Goal: Transaction & Acquisition: Purchase product/service

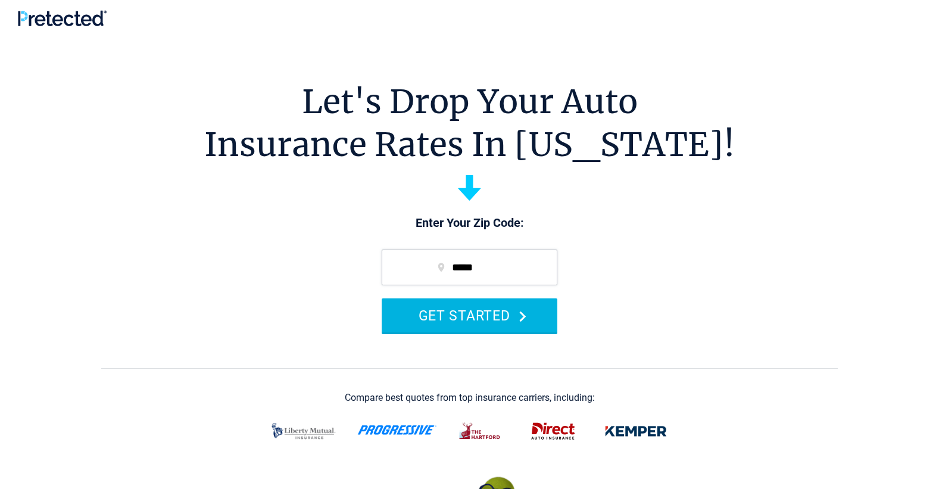
click at [473, 313] on button "GET STARTED" at bounding box center [469, 315] width 176 height 34
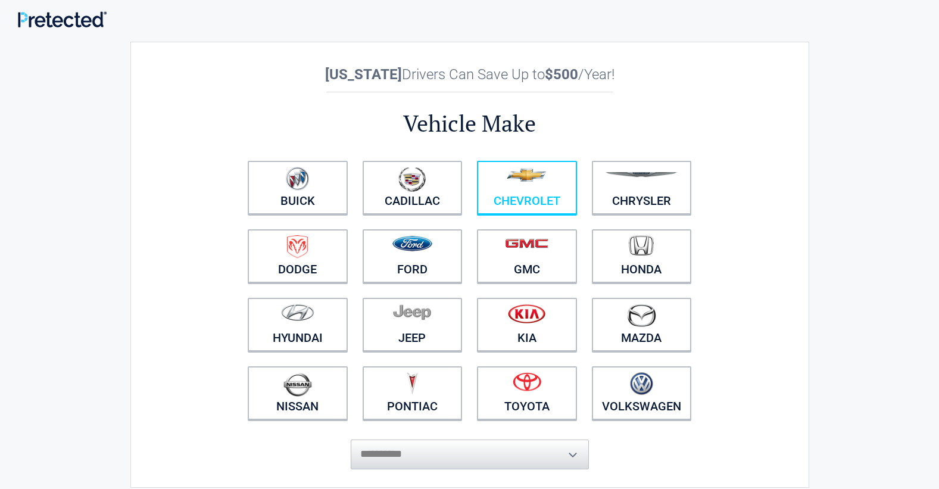
click at [520, 178] on img at bounding box center [526, 174] width 40 height 13
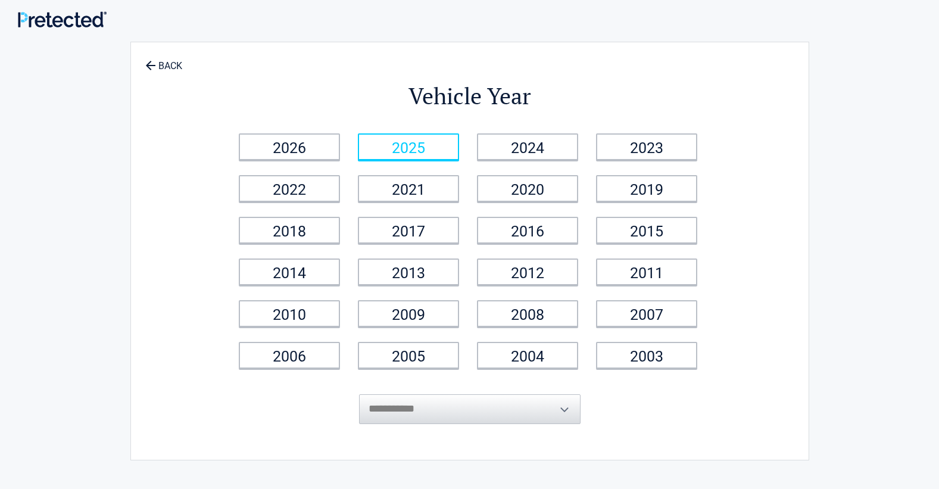
click at [396, 145] on link "2025" at bounding box center [408, 146] width 101 height 27
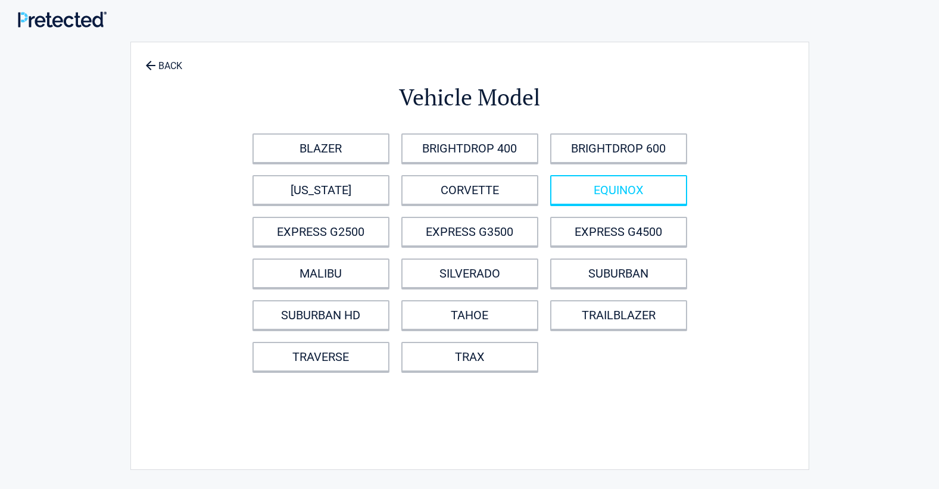
click at [603, 189] on link "EQUINOX" at bounding box center [618, 190] width 137 height 30
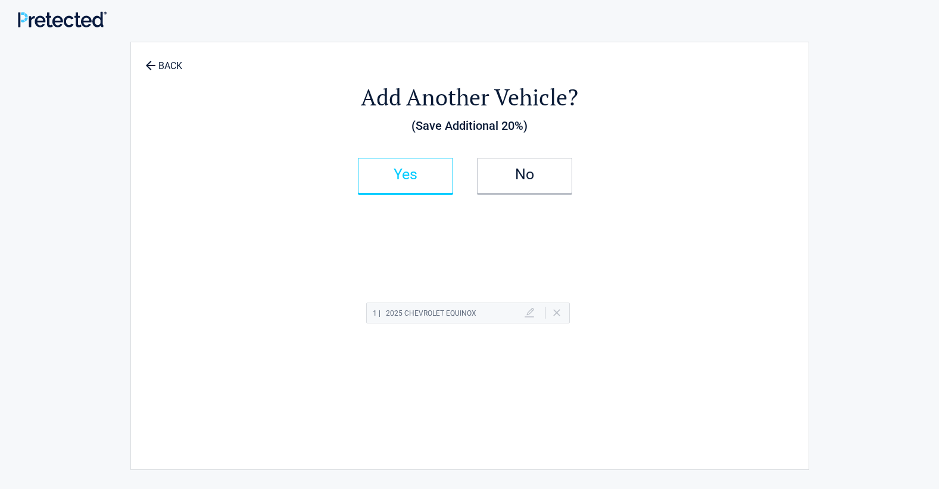
click at [401, 176] on h2 "Yes" at bounding box center [405, 174] width 70 height 8
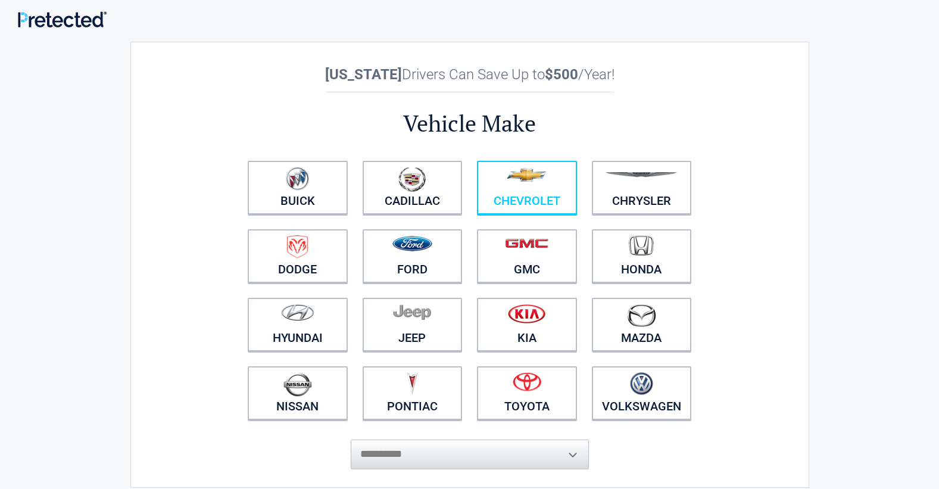
click at [530, 188] on figure at bounding box center [527, 180] width 86 height 27
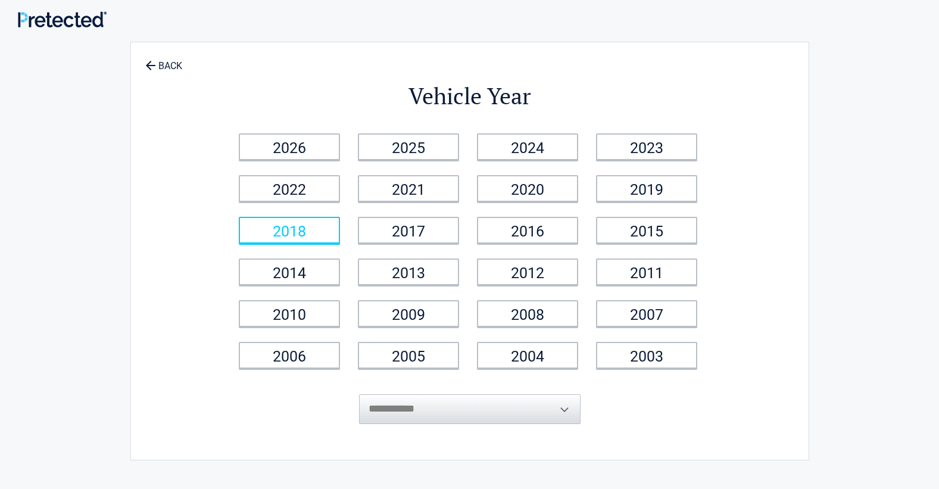
click at [281, 231] on link "2018" at bounding box center [289, 230] width 101 height 27
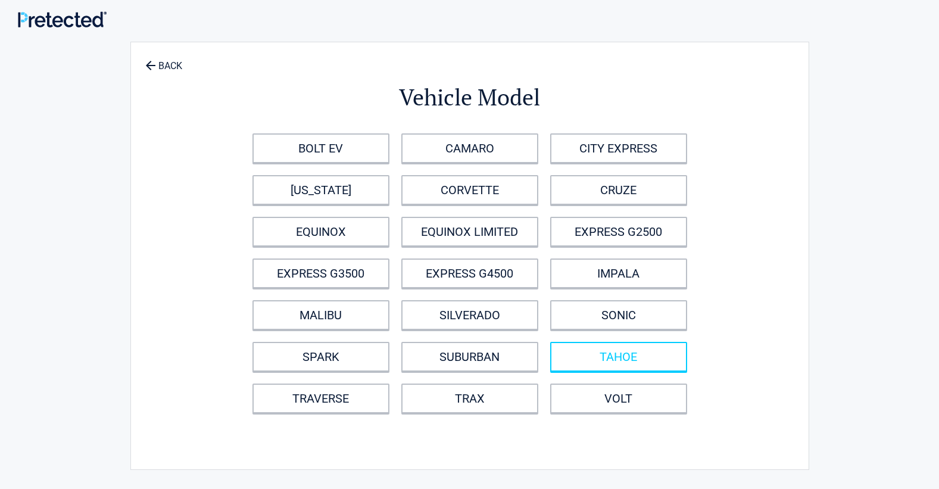
click at [625, 354] on link "TAHOE" at bounding box center [618, 357] width 137 height 30
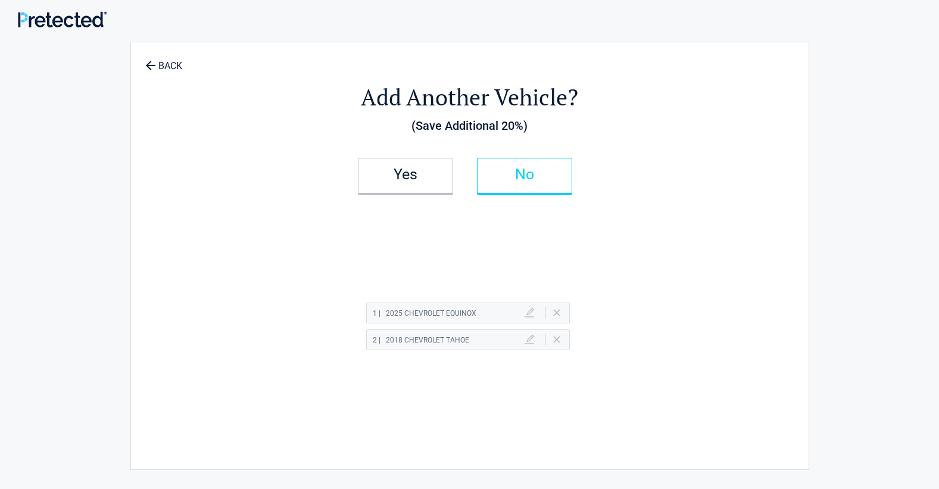
click at [525, 173] on h2 "No" at bounding box center [524, 174] width 70 height 8
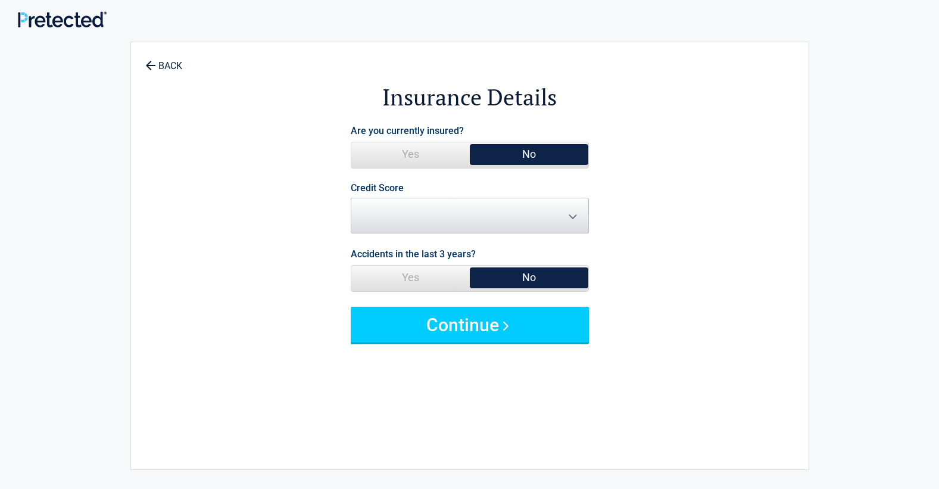
click at [411, 154] on span "Yes" at bounding box center [410, 154] width 118 height 24
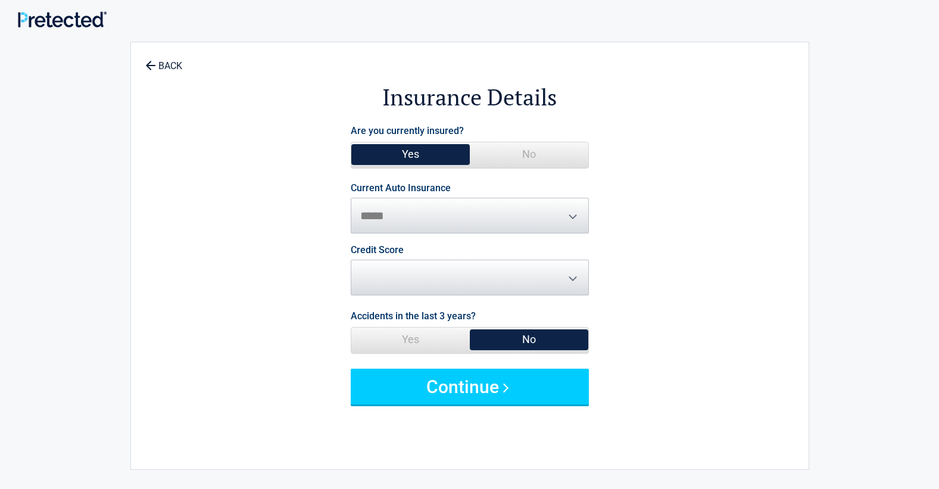
click at [527, 334] on span "No" at bounding box center [529, 339] width 118 height 24
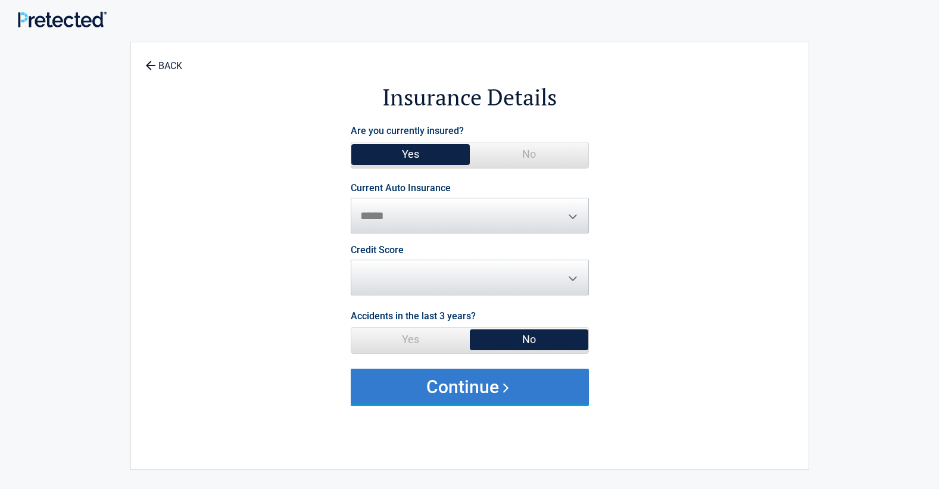
click at [454, 383] on button "Continue" at bounding box center [470, 386] width 238 height 36
